Goal: Task Accomplishment & Management: Use online tool/utility

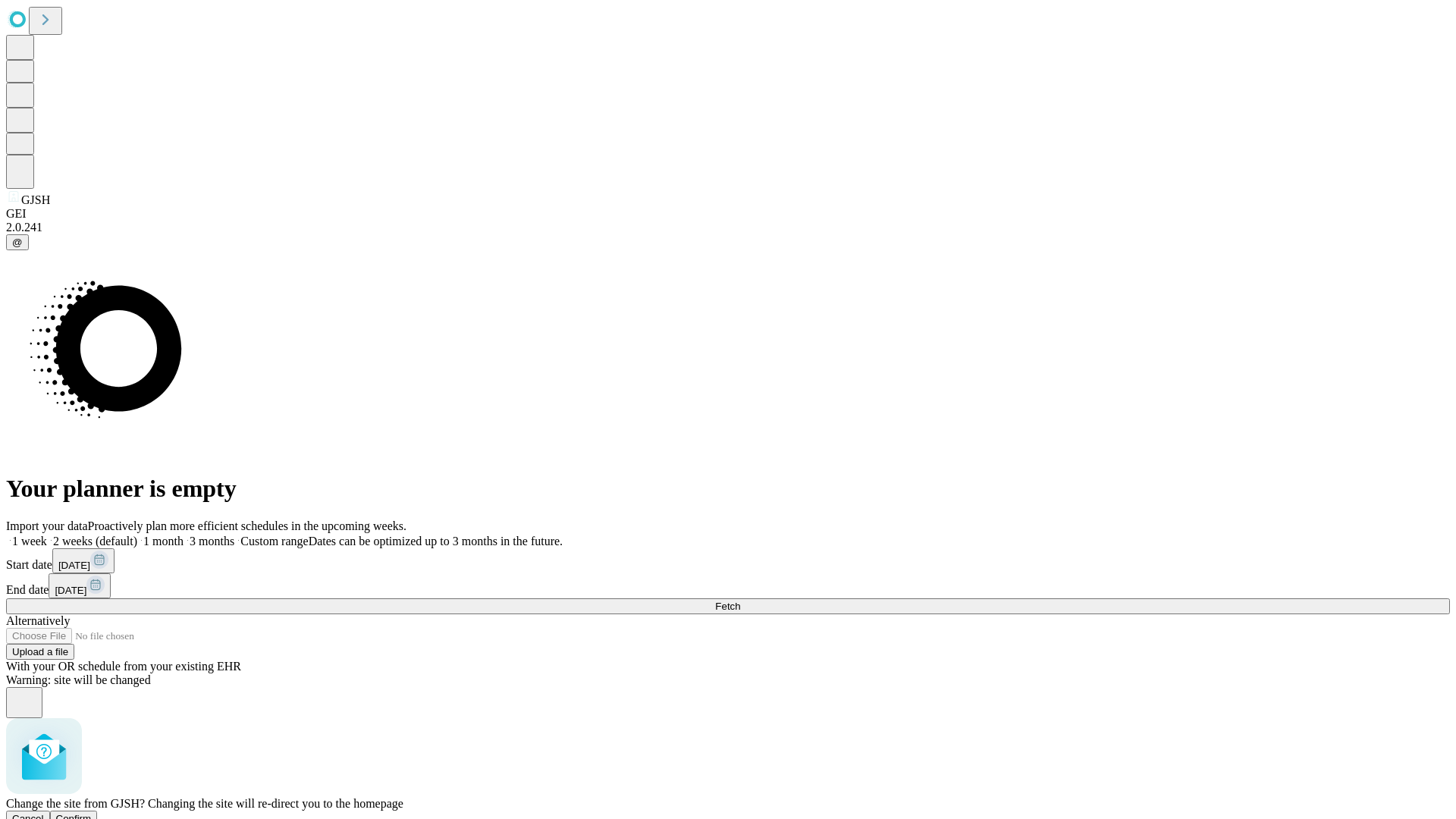
click at [92, 813] on span "Confirm" at bounding box center [74, 819] width 36 height 12
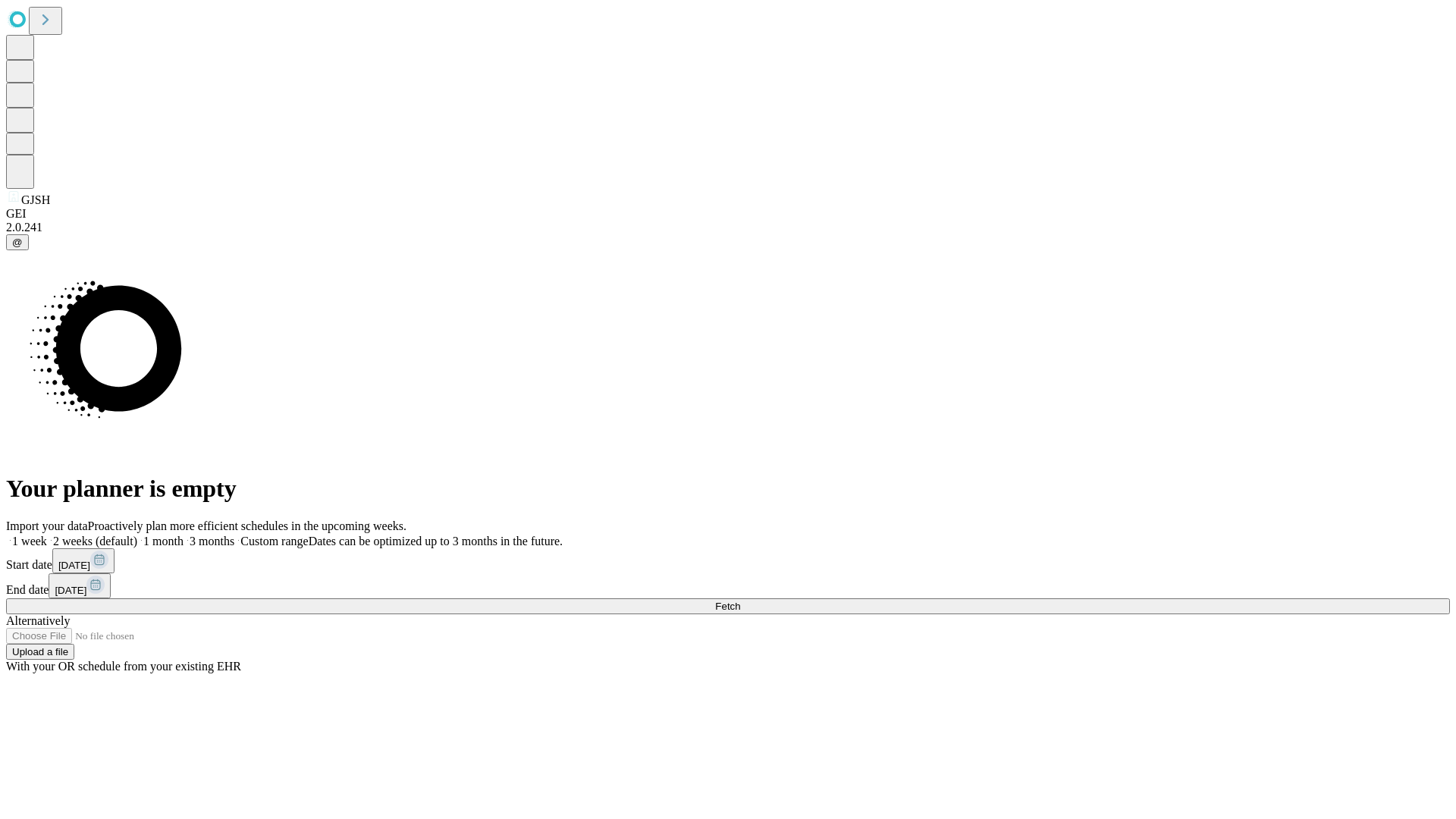
click at [47, 535] on label "1 week" at bounding box center [26, 541] width 41 height 13
click at [741, 601] on span "Fetch" at bounding box center [728, 607] width 25 height 12
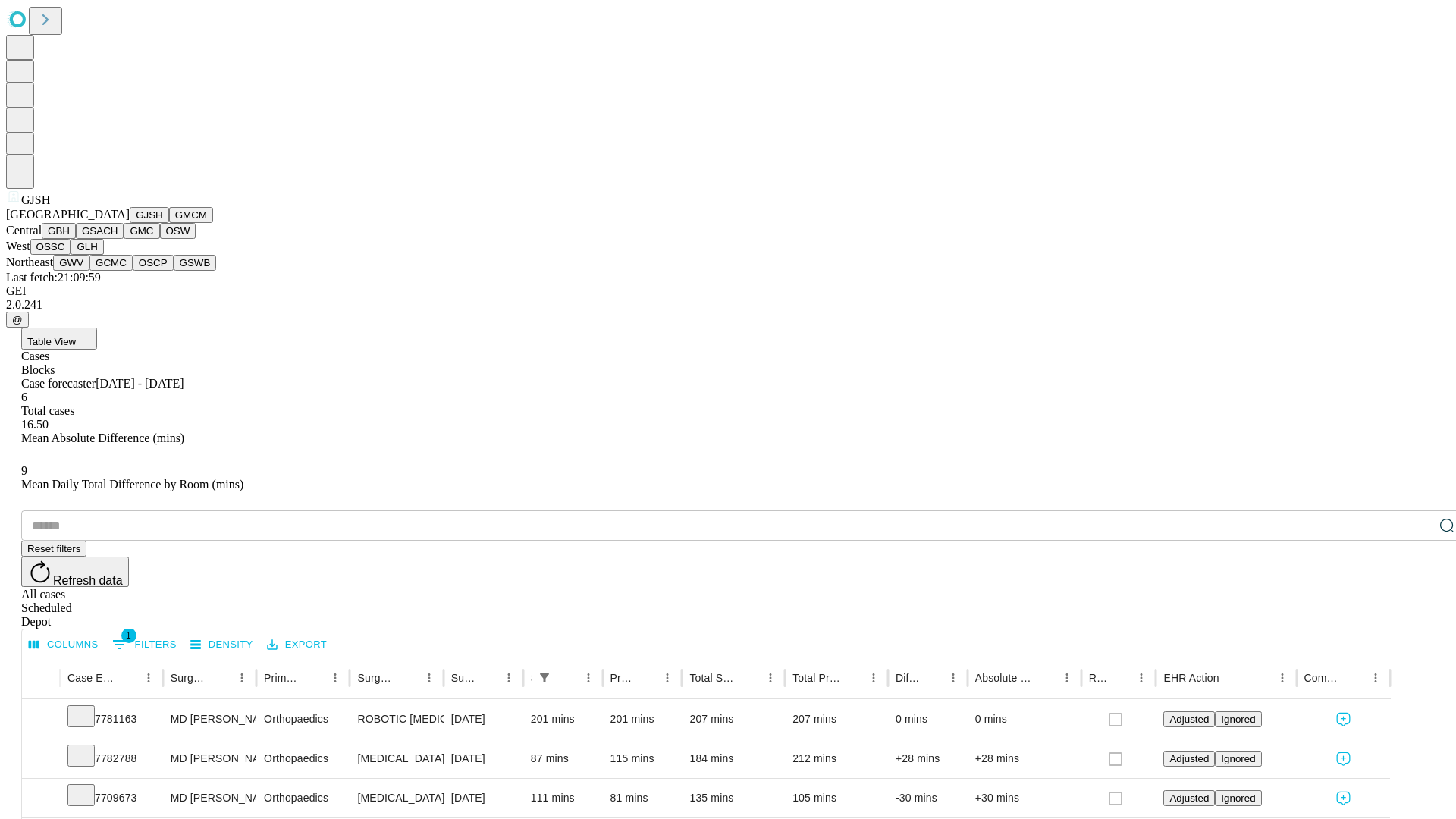
click at [169, 223] on button "GMCM" at bounding box center [191, 215] width 44 height 16
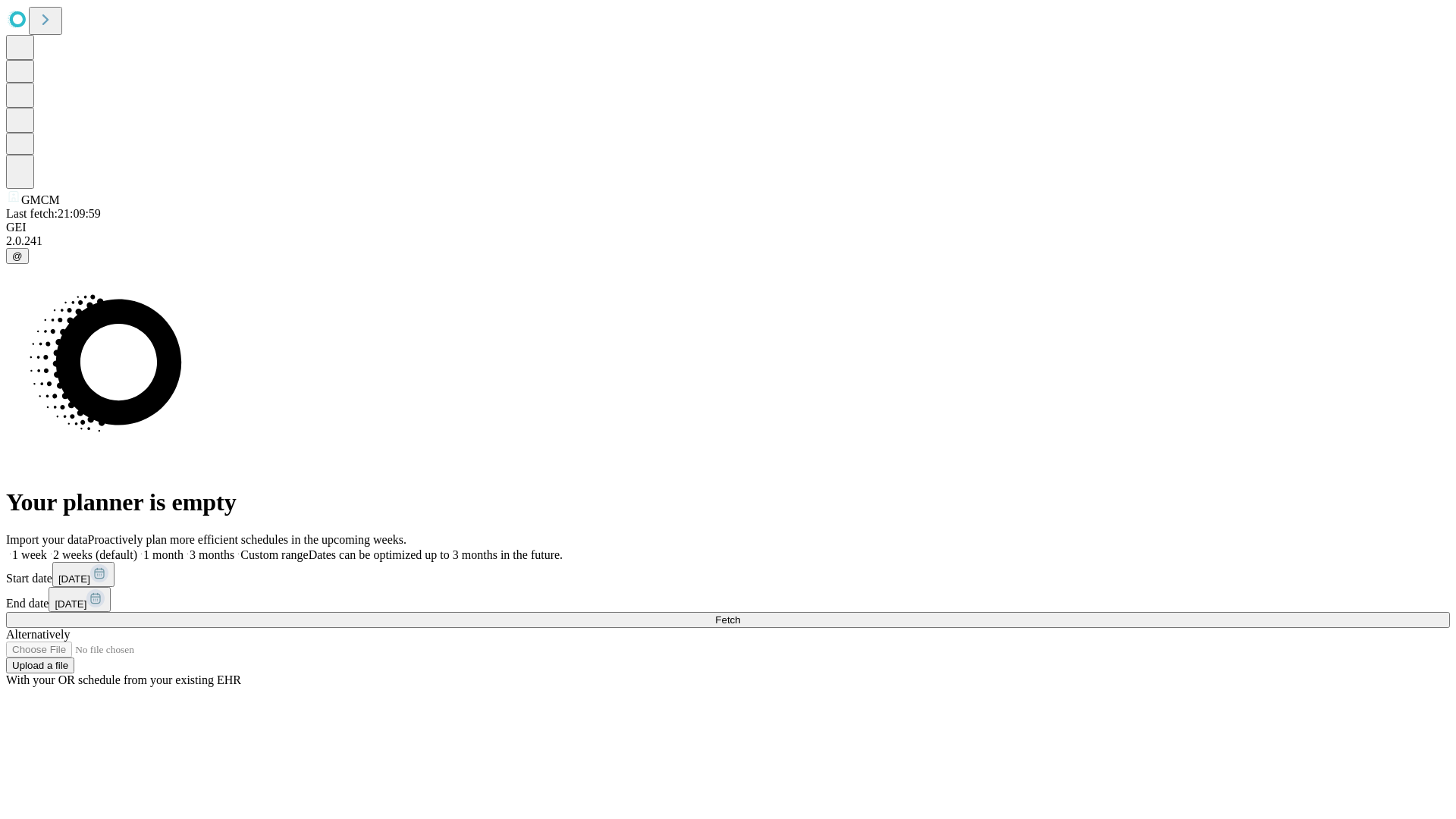
click at [47, 548] on label "1 week" at bounding box center [26, 554] width 41 height 13
click at [741, 614] on span "Fetch" at bounding box center [728, 620] width 25 height 12
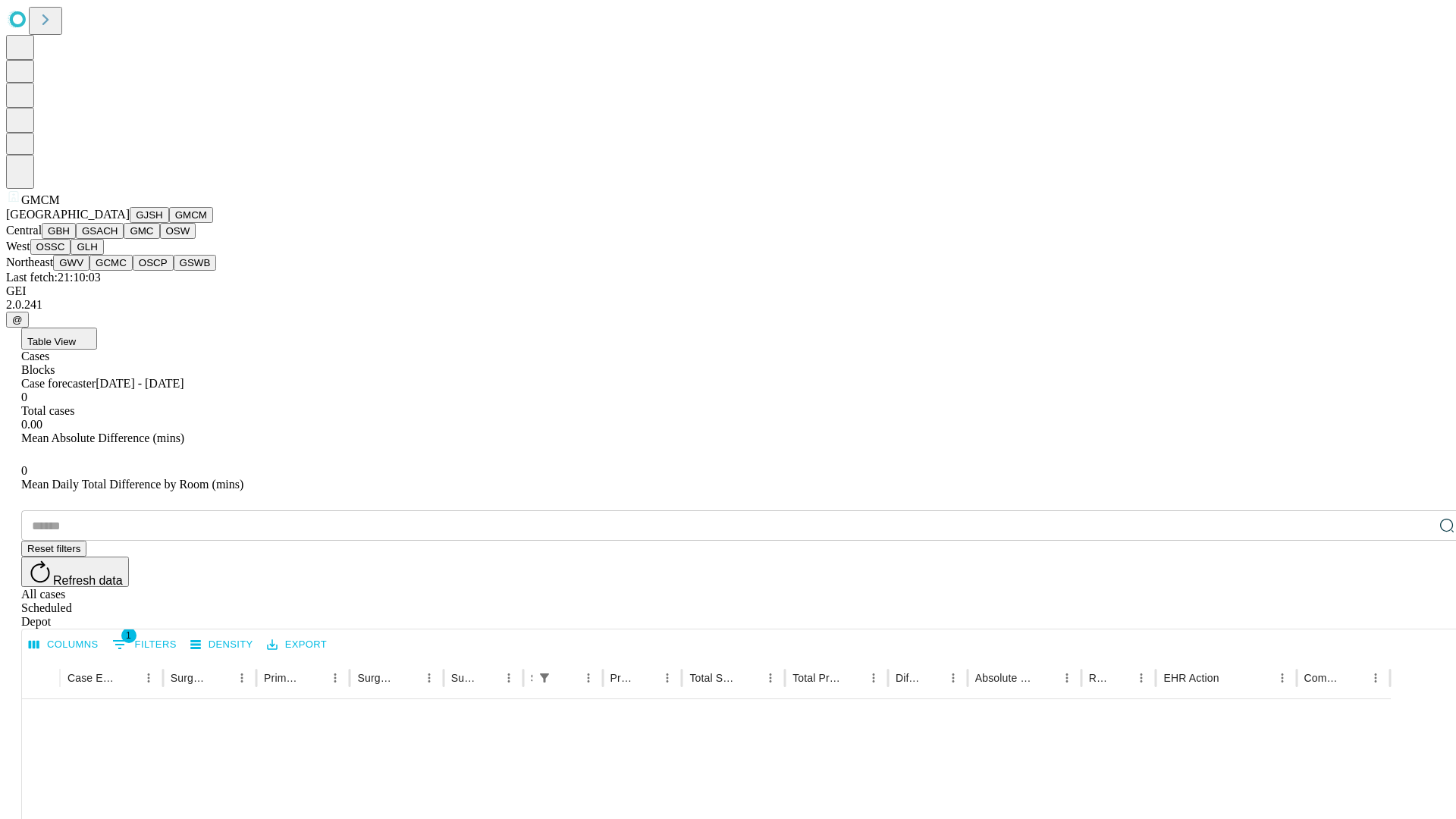
click at [76, 239] on button "GBH" at bounding box center [59, 231] width 34 height 16
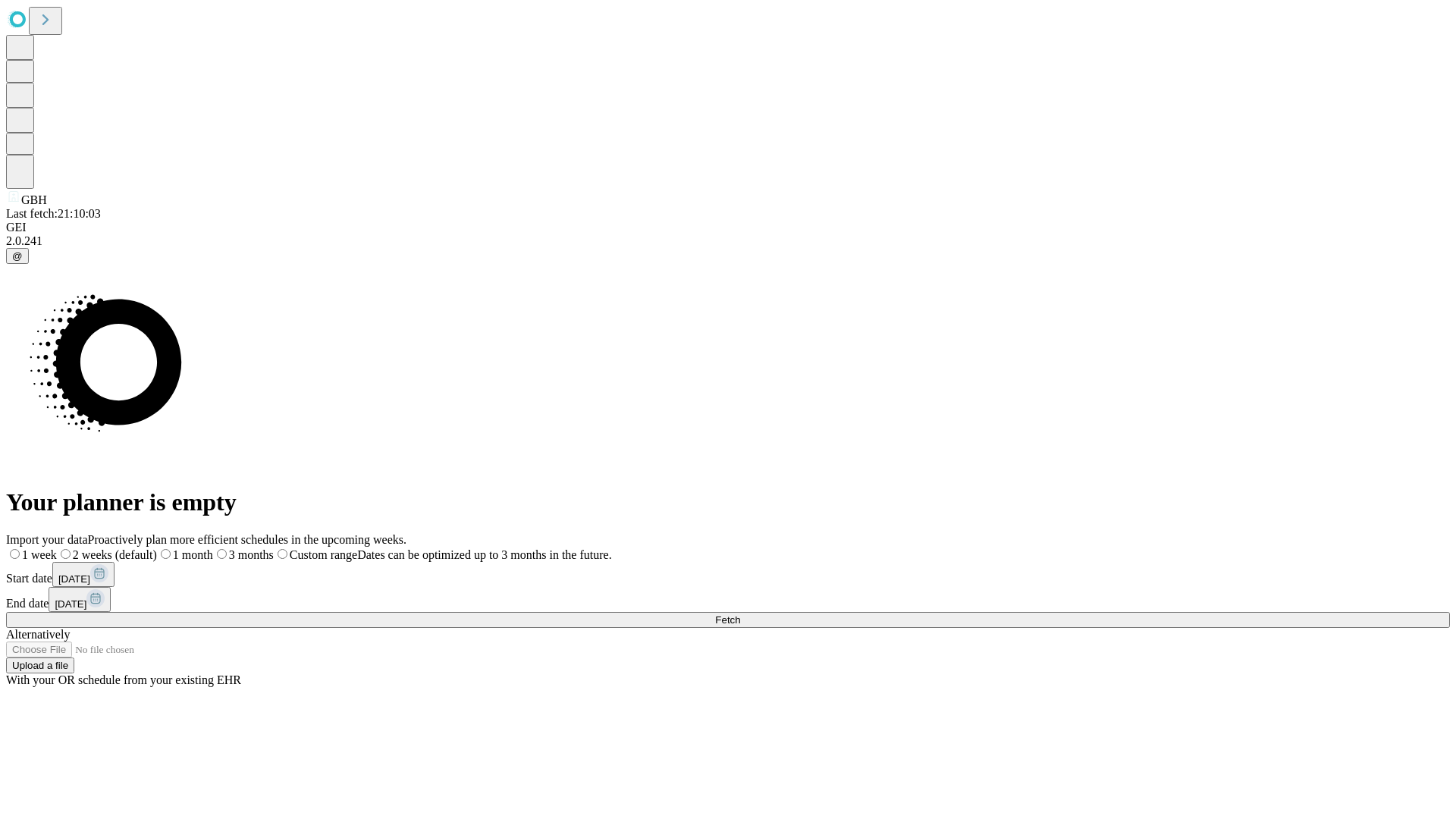
click at [57, 548] on label "1 week" at bounding box center [31, 554] width 51 height 13
click at [741, 614] on span "Fetch" at bounding box center [728, 620] width 25 height 12
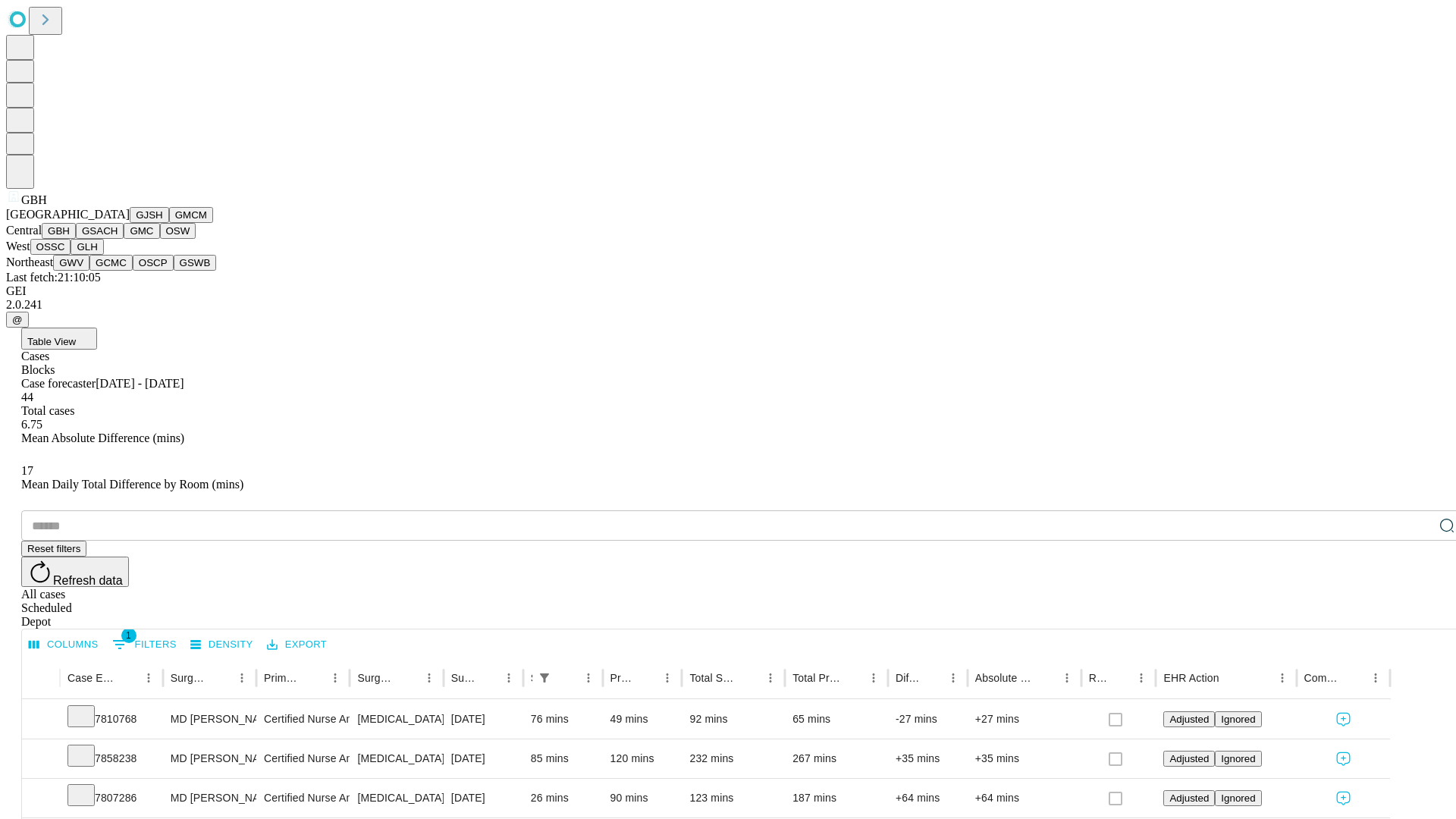
click at [118, 239] on button "GSACH" at bounding box center [99, 231] width 48 height 16
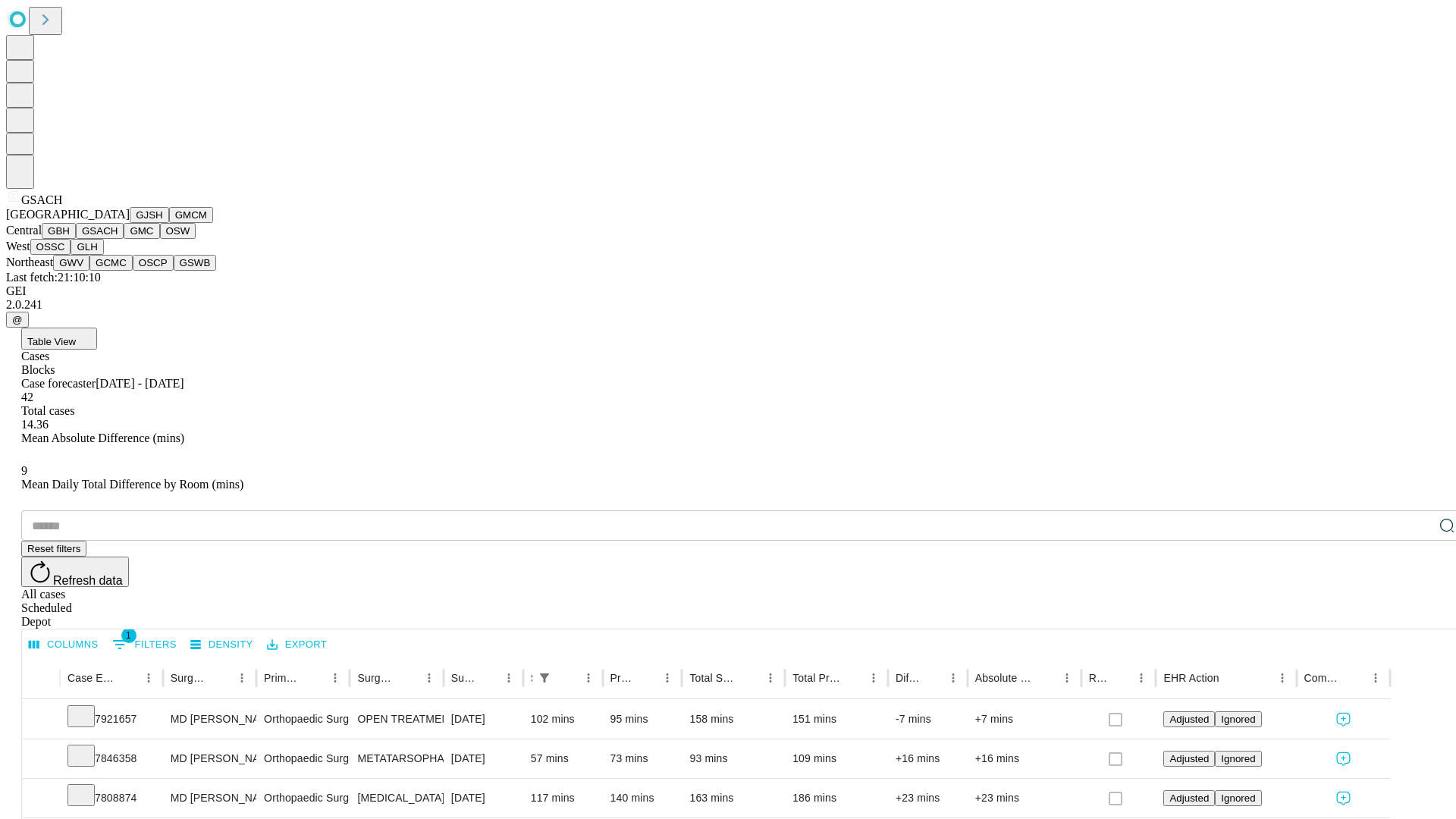
click at [124, 239] on button "GMC" at bounding box center [141, 231] width 36 height 16
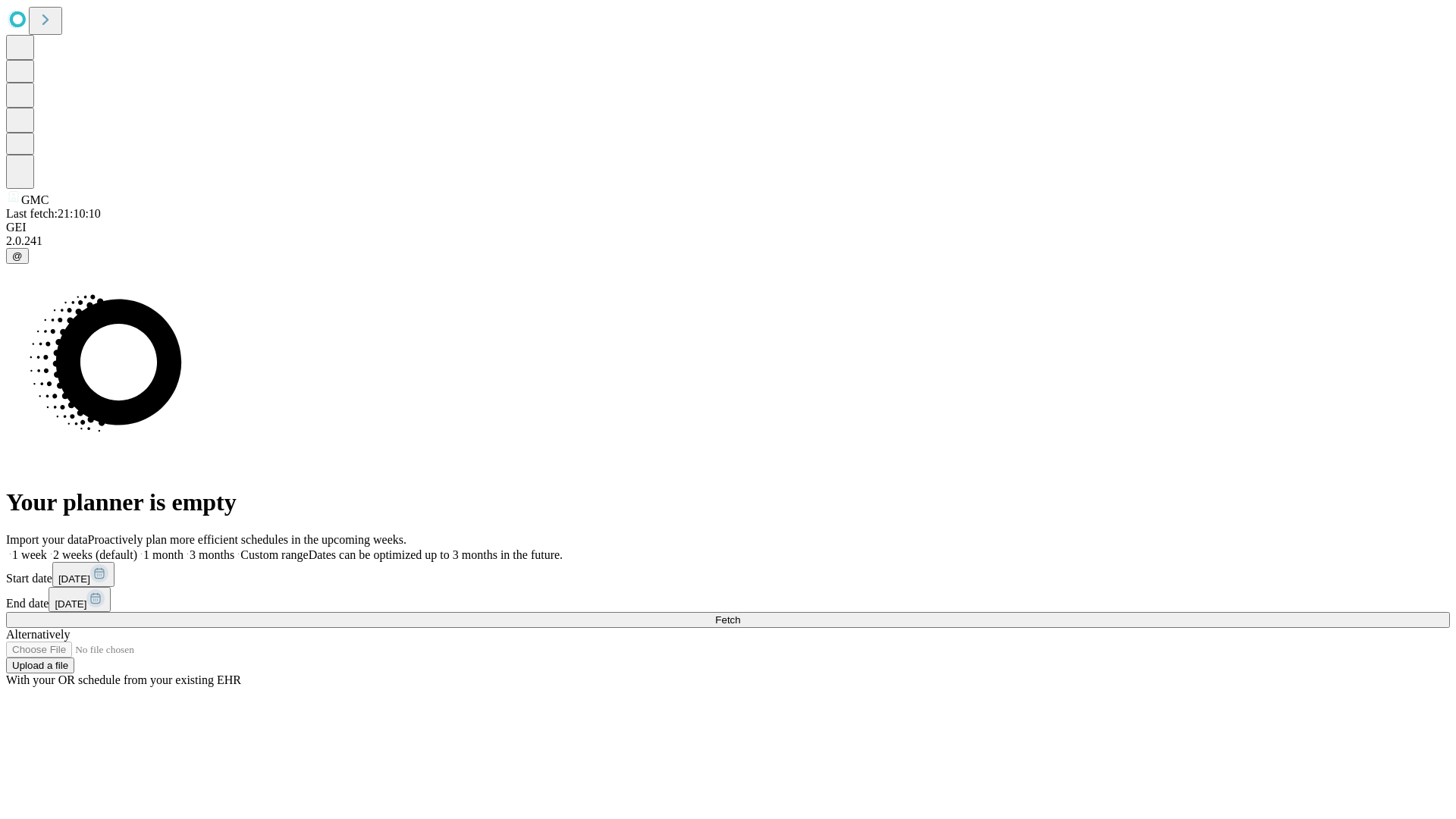
click at [47, 548] on label "1 week" at bounding box center [26, 554] width 41 height 13
click at [741, 614] on span "Fetch" at bounding box center [728, 620] width 25 height 12
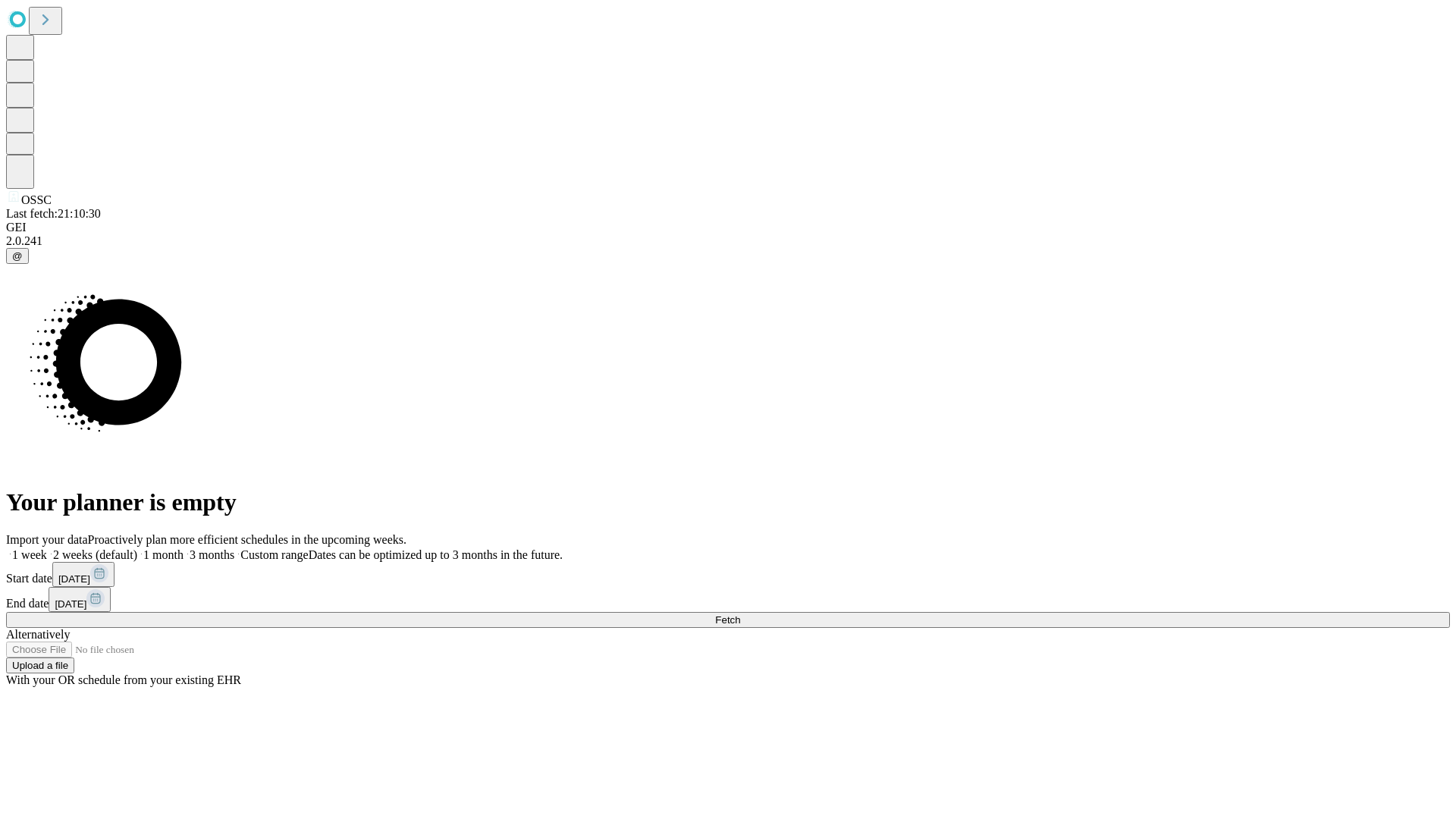
click at [47, 548] on label "1 week" at bounding box center [26, 554] width 41 height 13
click at [741, 614] on span "Fetch" at bounding box center [728, 620] width 25 height 12
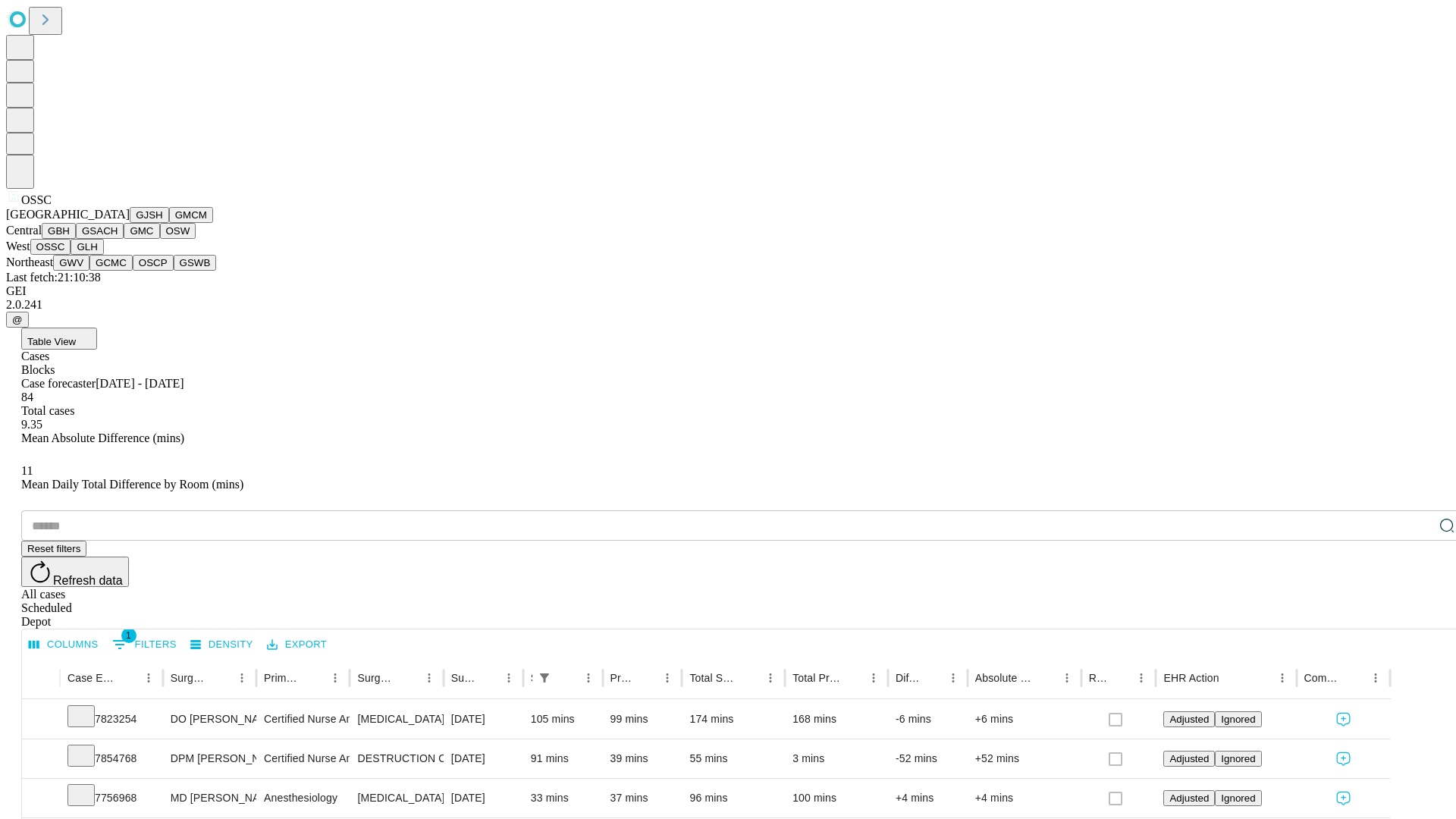
click at [103, 255] on button "GLH" at bounding box center [86, 247] width 33 height 16
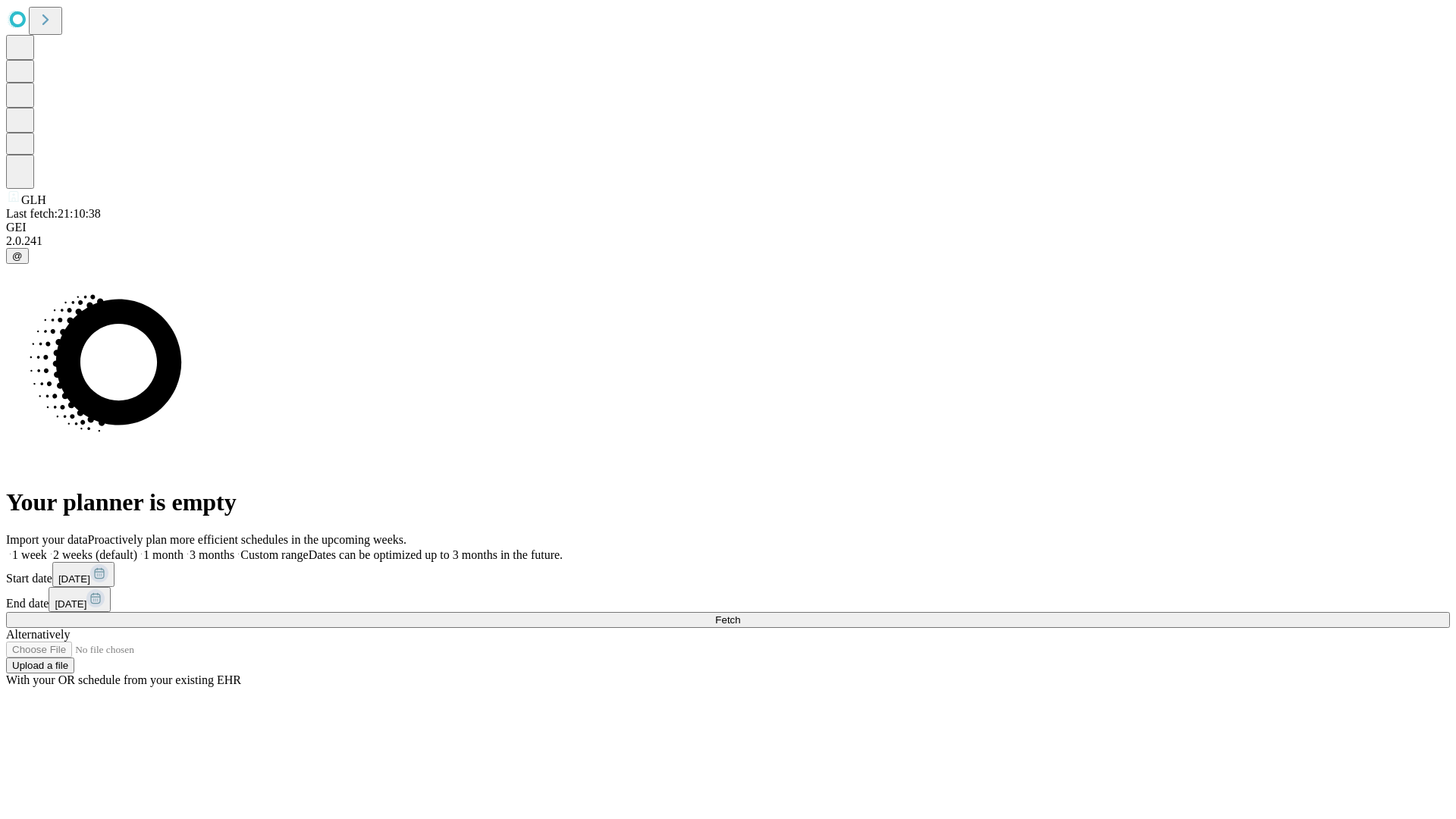
click at [47, 548] on label "1 week" at bounding box center [26, 554] width 41 height 13
click at [741, 614] on span "Fetch" at bounding box center [728, 620] width 25 height 12
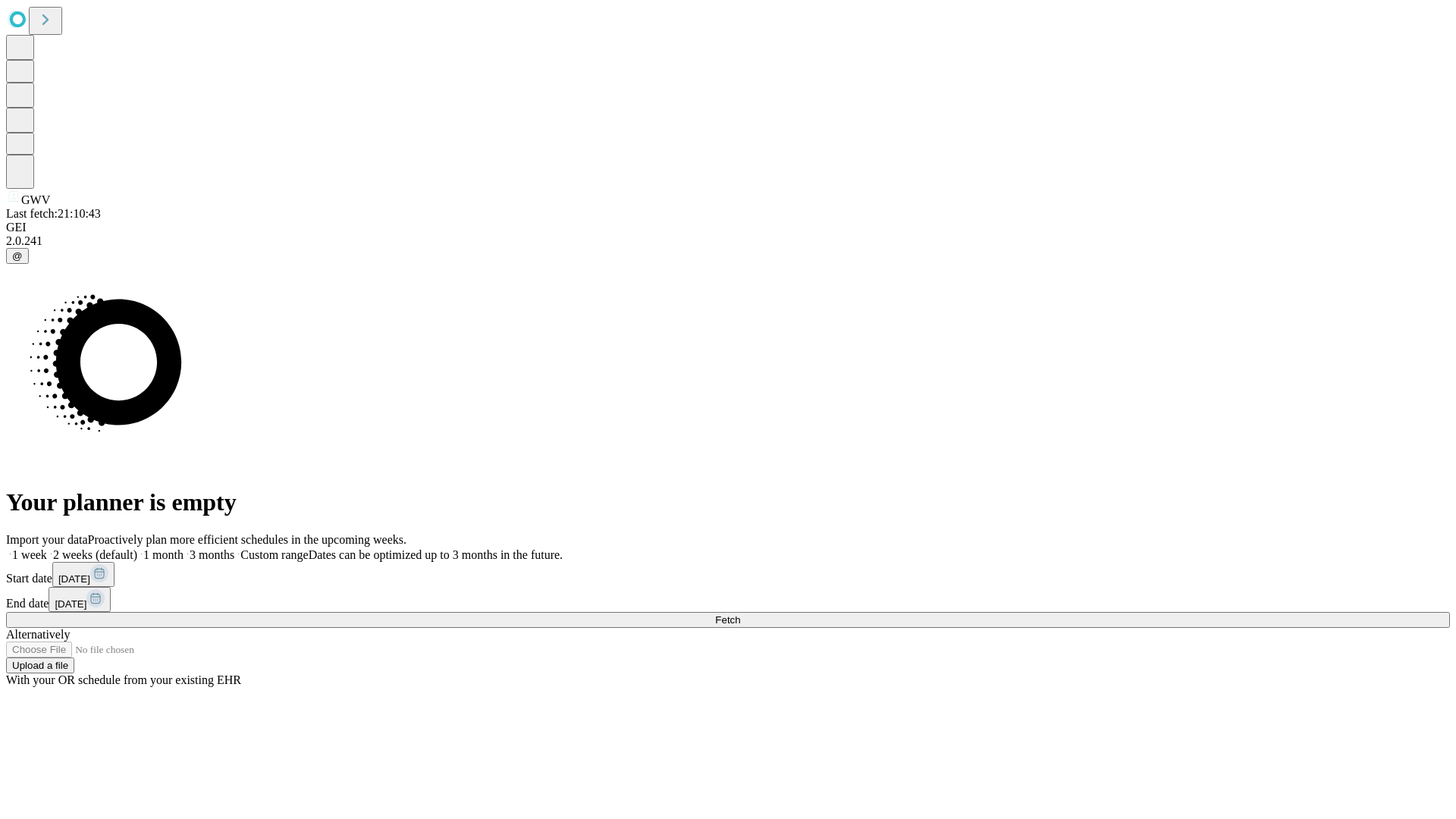
click at [47, 548] on label "1 week" at bounding box center [26, 554] width 41 height 13
click at [741, 614] on span "Fetch" at bounding box center [728, 620] width 25 height 12
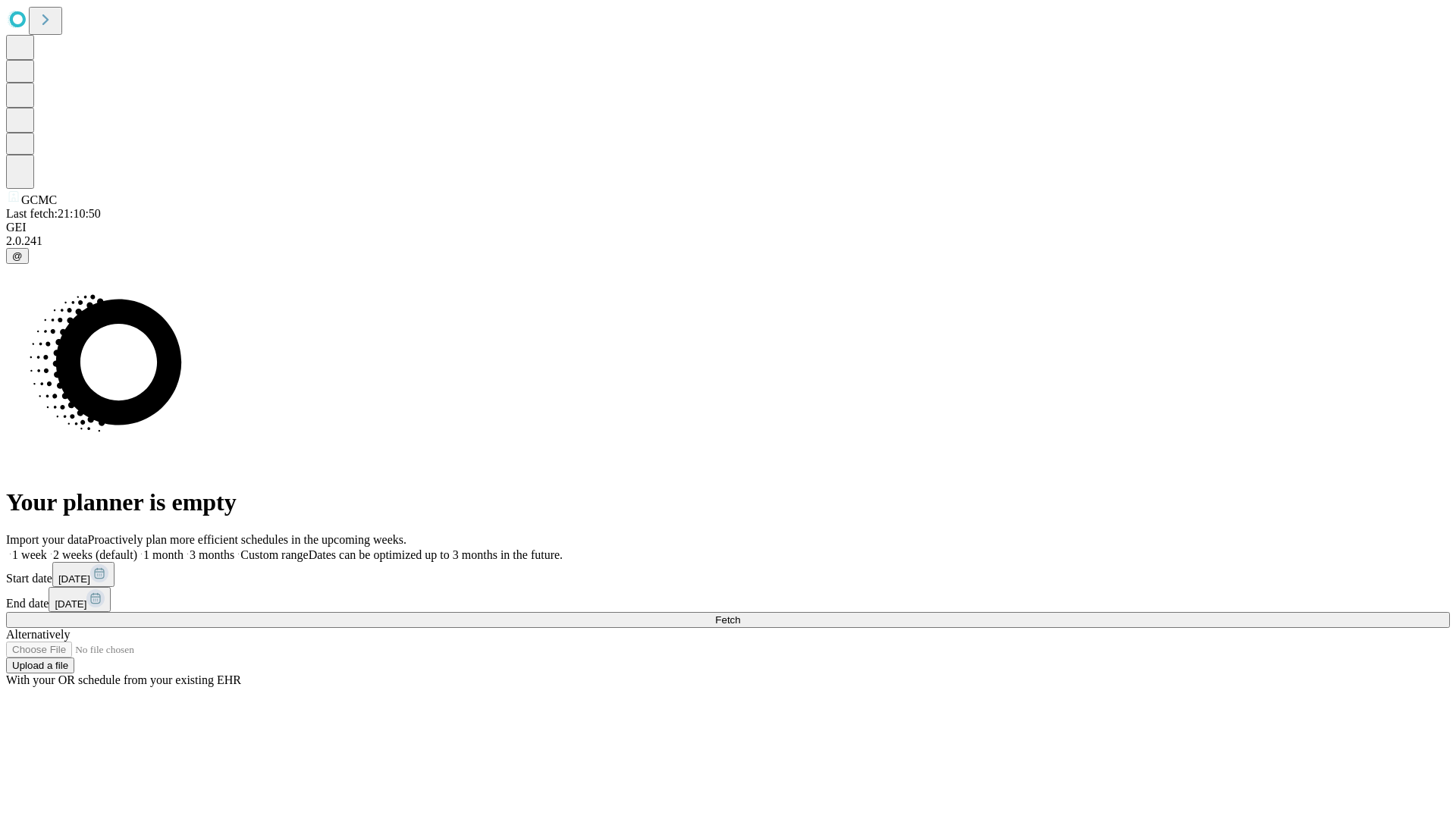
click at [47, 548] on label "1 week" at bounding box center [26, 554] width 41 height 13
click at [741, 614] on span "Fetch" at bounding box center [728, 620] width 25 height 12
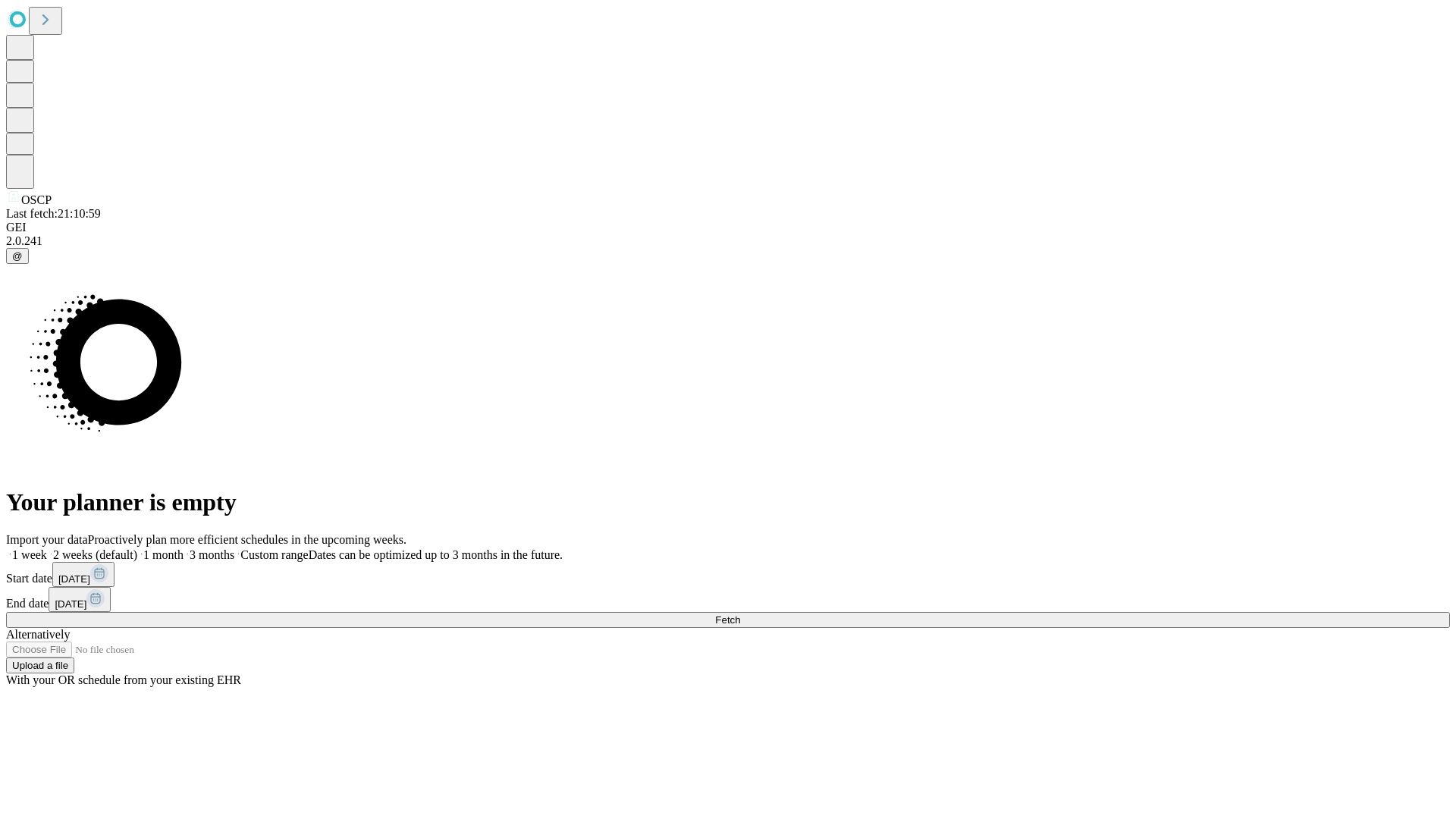
click at [47, 548] on label "1 week" at bounding box center [26, 554] width 41 height 13
click at [741, 614] on span "Fetch" at bounding box center [728, 620] width 25 height 12
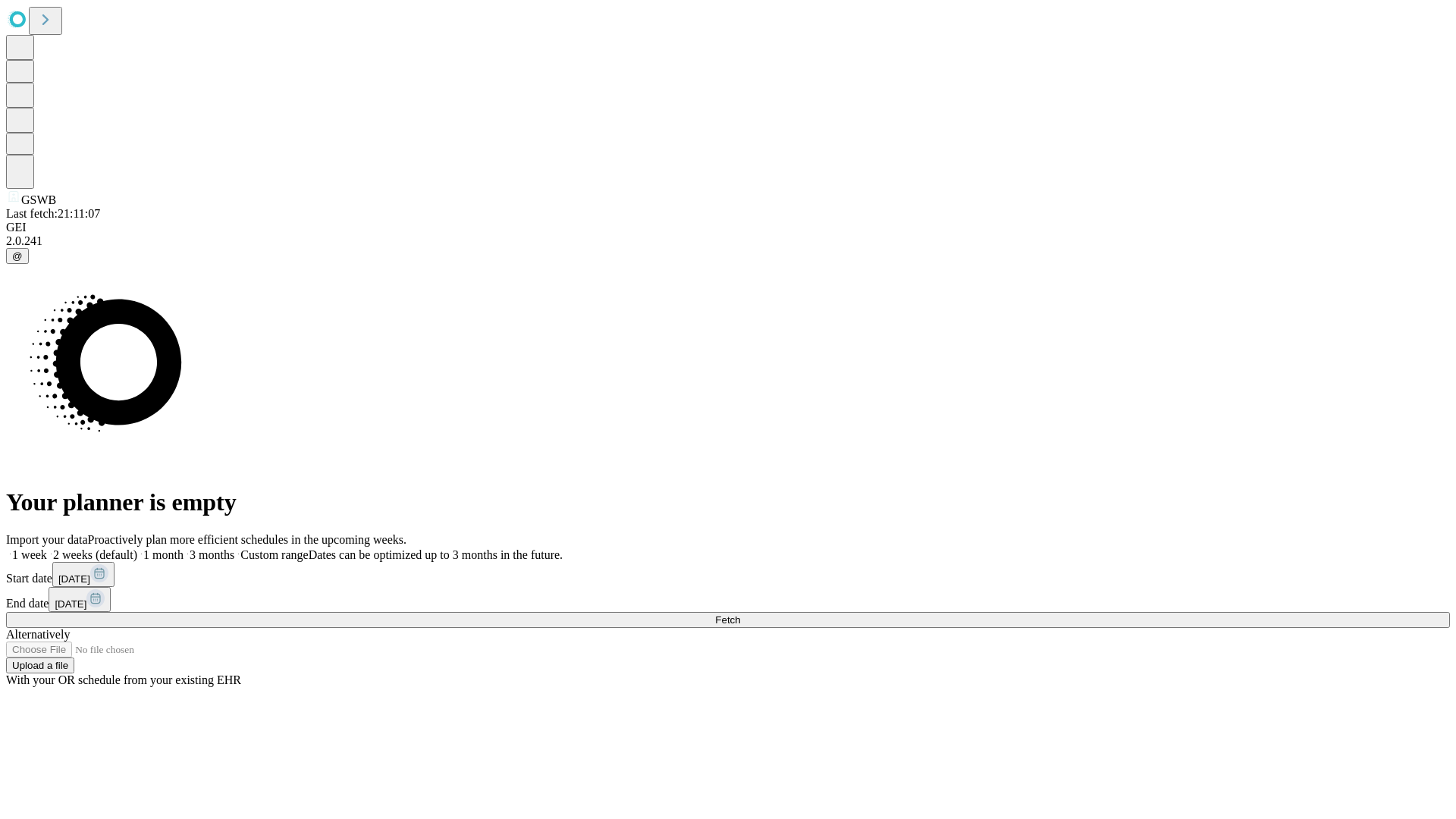
click at [47, 548] on label "1 week" at bounding box center [26, 554] width 41 height 13
click at [741, 614] on span "Fetch" at bounding box center [728, 620] width 25 height 12
